Goal: Transaction & Acquisition: Purchase product/service

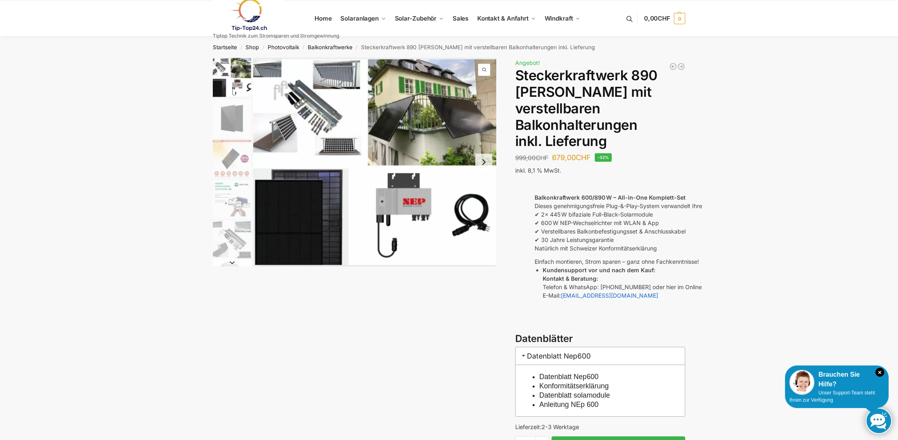
click at [245, 192] on img "4 / 10" at bounding box center [232, 199] width 38 height 38
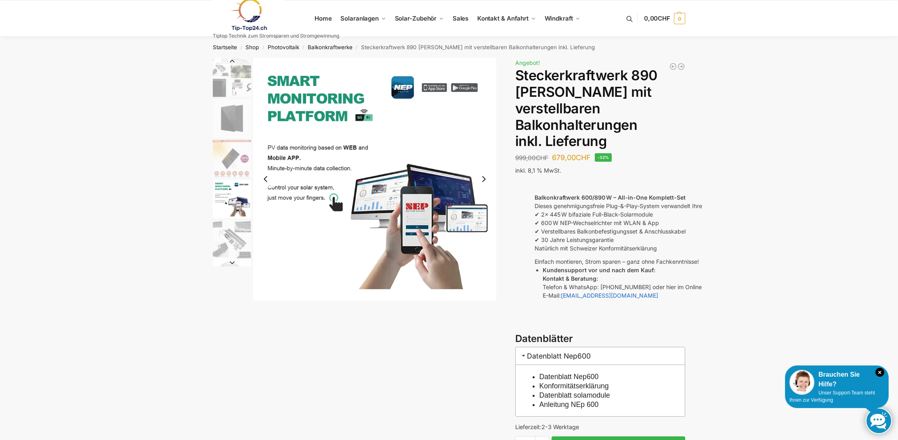
click at [235, 91] on img "1 / 10" at bounding box center [232, 78] width 38 height 40
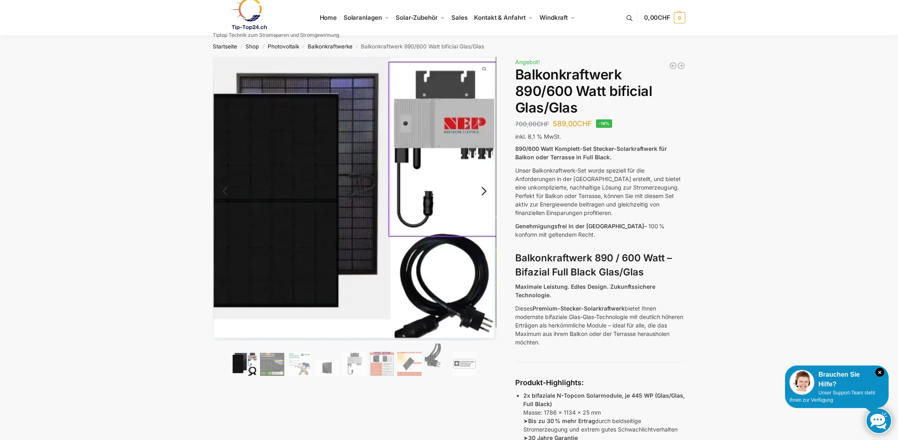
scroll to position [1, 0]
click at [279, 363] on img at bounding box center [272, 364] width 24 height 23
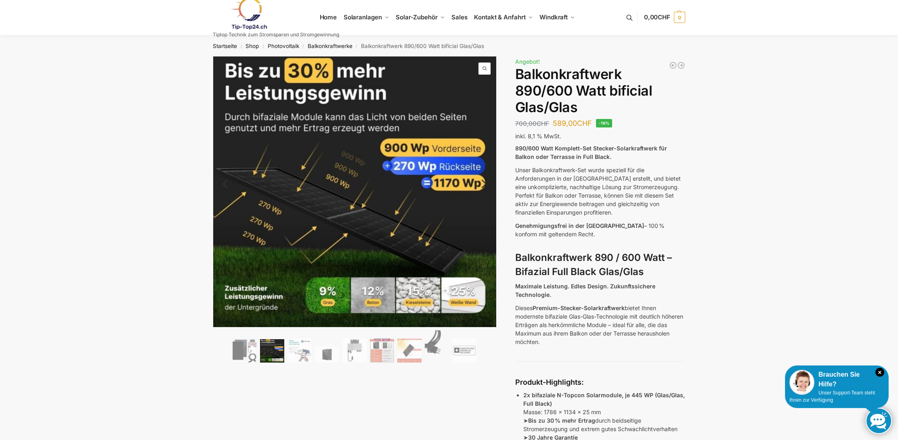
click at [300, 363] on ol at bounding box center [354, 348] width 283 height 35
click at [333, 354] on img at bounding box center [327, 355] width 24 height 16
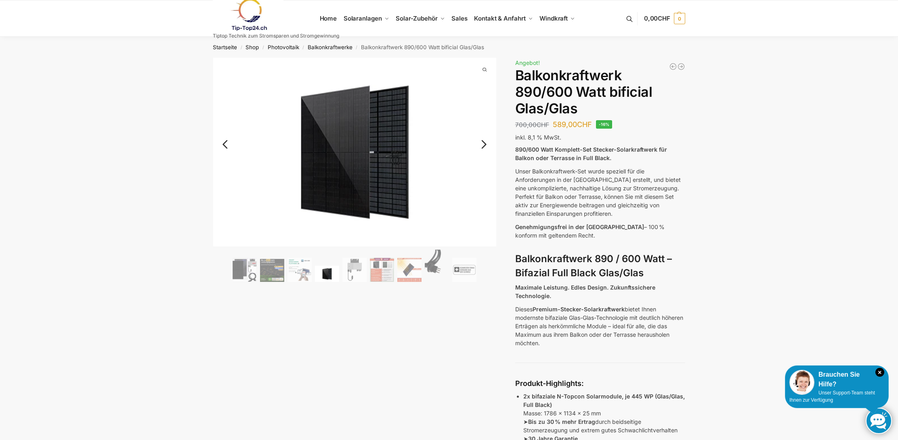
scroll to position [0, 0]
click at [482, 145] on link "Next" at bounding box center [482, 149] width 27 height 8
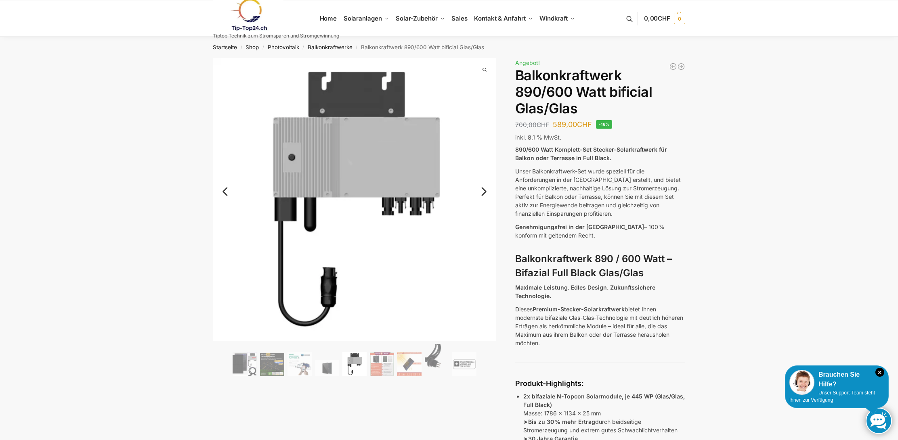
click at [481, 197] on link "Next" at bounding box center [482, 196] width 27 height 8
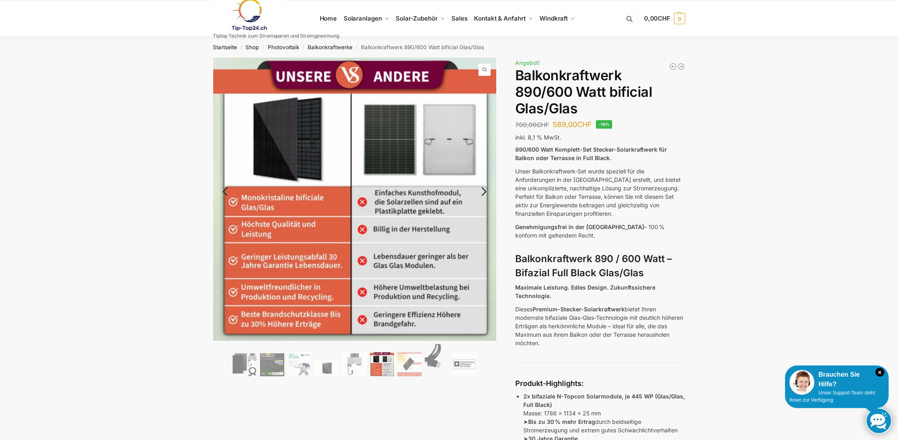
click at [482, 193] on link "Next" at bounding box center [482, 196] width 27 height 8
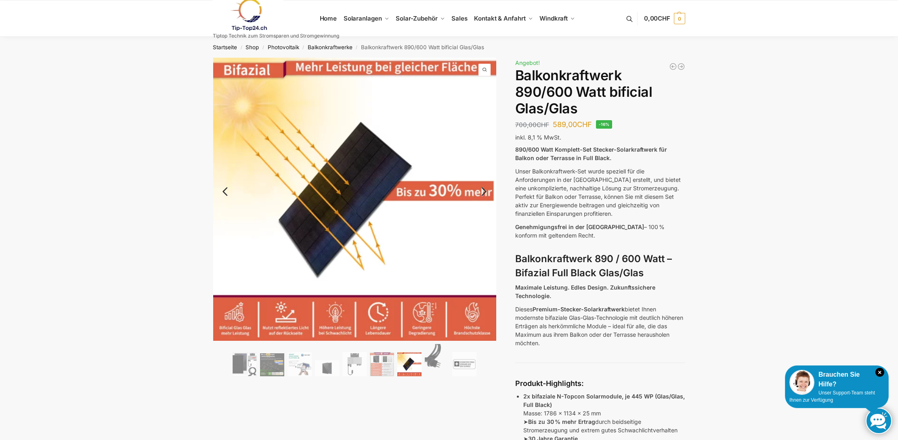
click at [482, 193] on link "Next" at bounding box center [482, 196] width 27 height 8
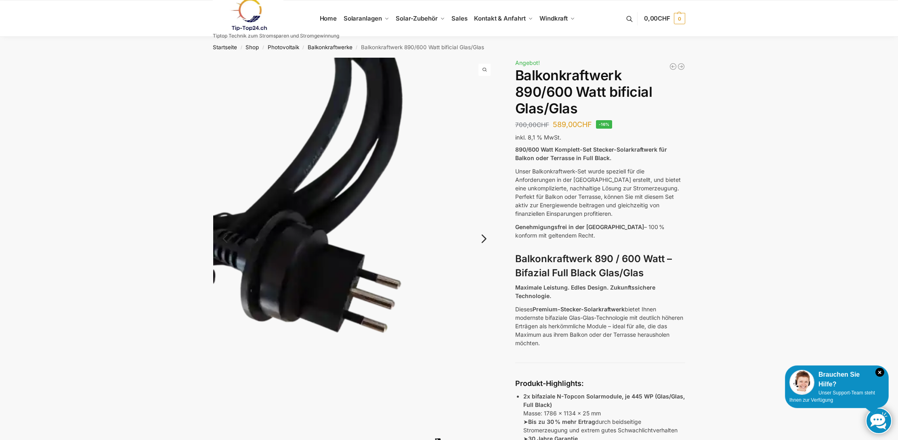
click at [482, 193] on img at bounding box center [354, 246] width 283 height 377
click at [486, 243] on link "Next" at bounding box center [482, 243] width 27 height 8
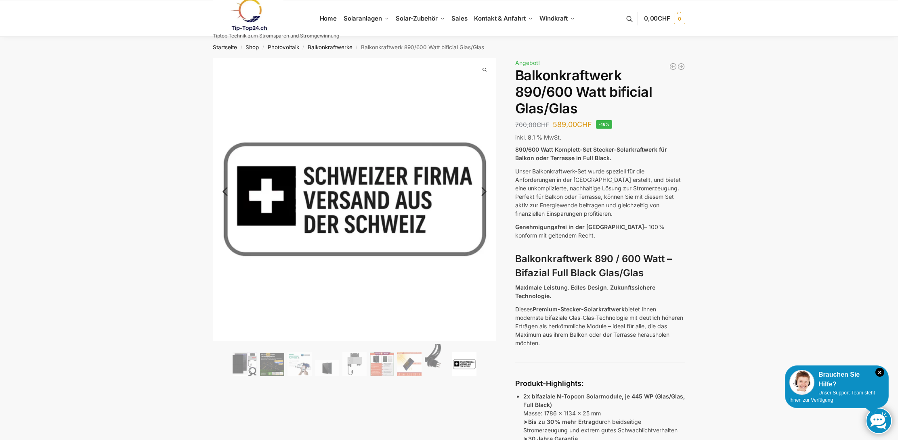
click at [481, 193] on link "Next" at bounding box center [482, 196] width 27 height 8
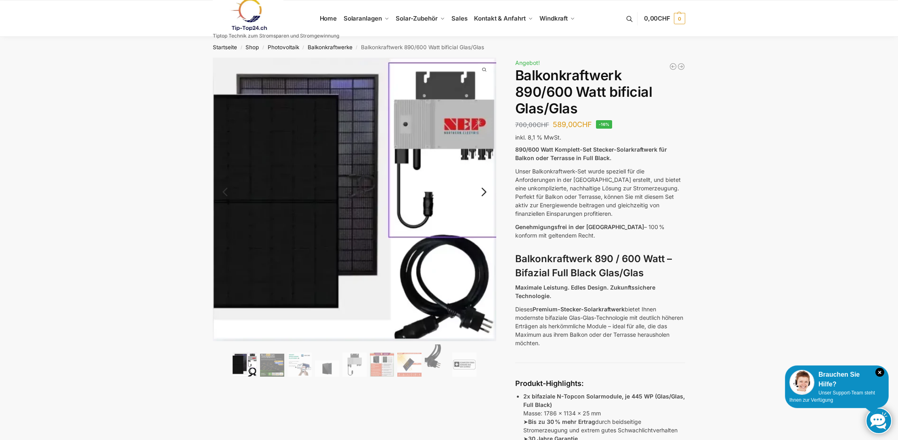
click at [481, 193] on link "Next" at bounding box center [482, 196] width 27 height 8
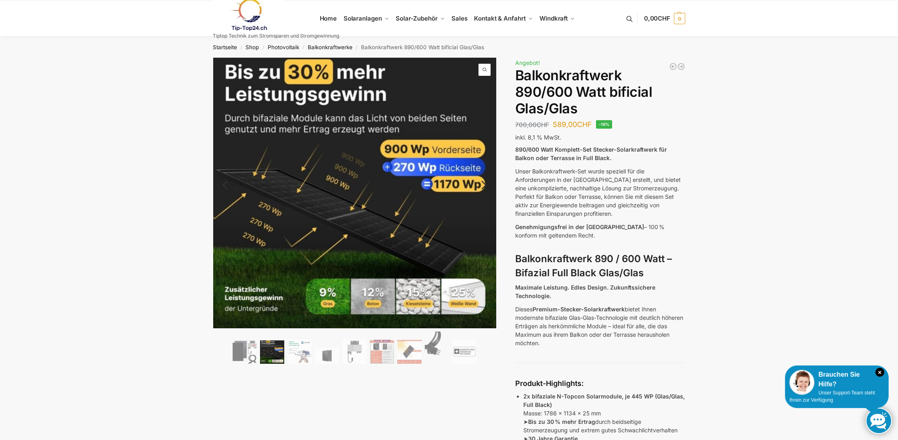
click at [481, 193] on img at bounding box center [419, 255] width 413 height 395
